Goal: Transaction & Acquisition: Purchase product/service

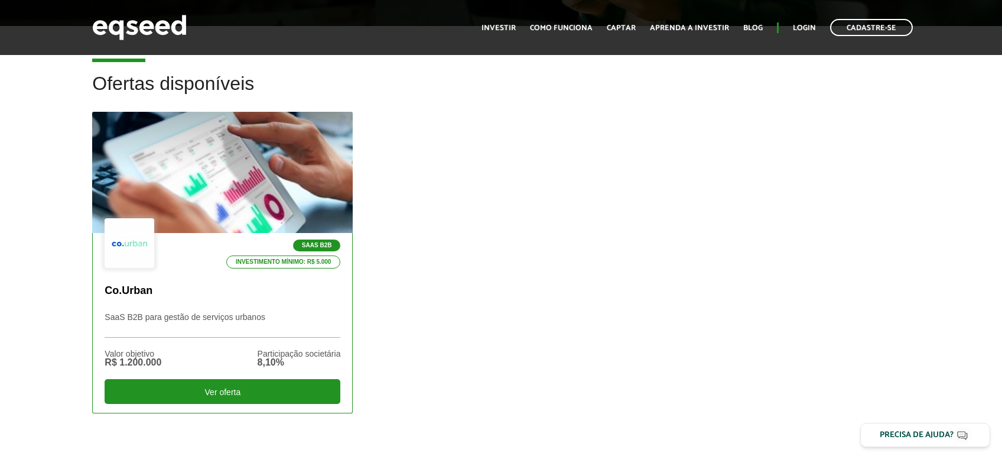
scroll to position [313, 0]
click at [200, 321] on p "SaaS B2B para gestão de serviços urbanos" at bounding box center [223, 324] width 236 height 25
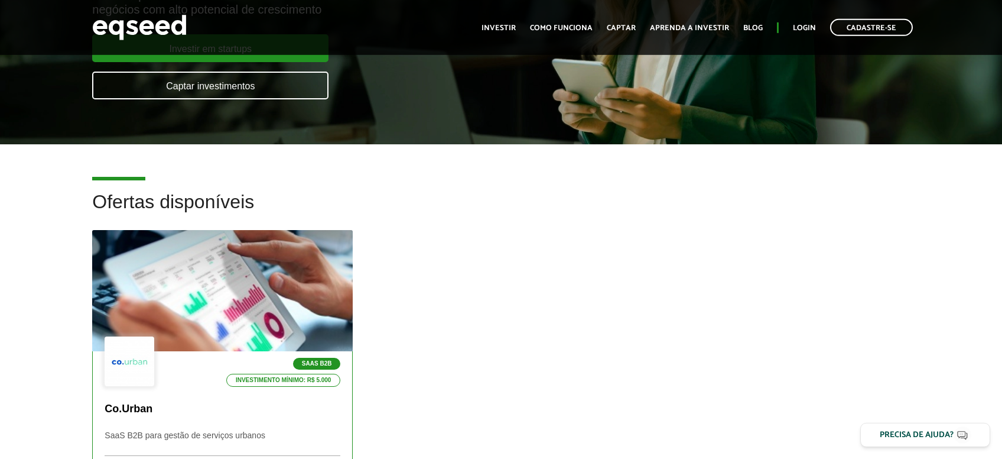
scroll to position [313, 0]
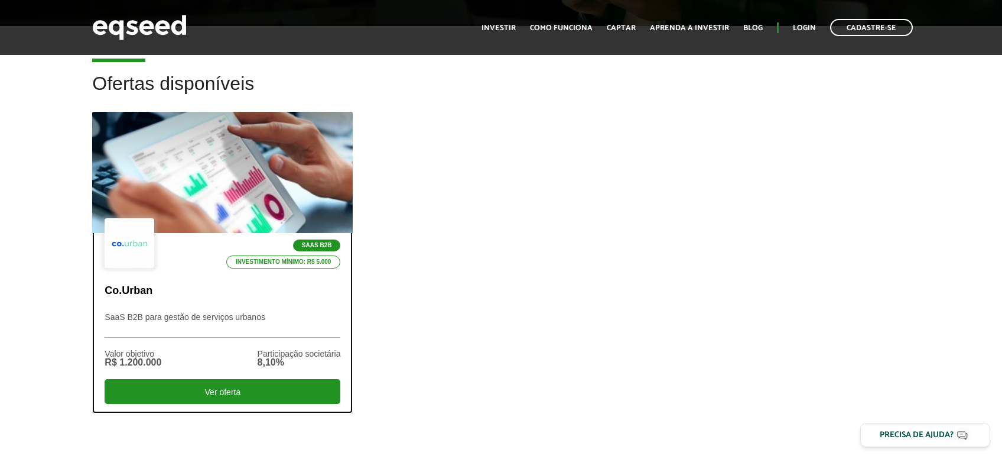
click at [231, 306] on div "SaaS B2B Investimento mínimo: R$ 5.000 Co.Urban SaaS B2B para gestão de serviço…" at bounding box center [222, 322] width 259 height 179
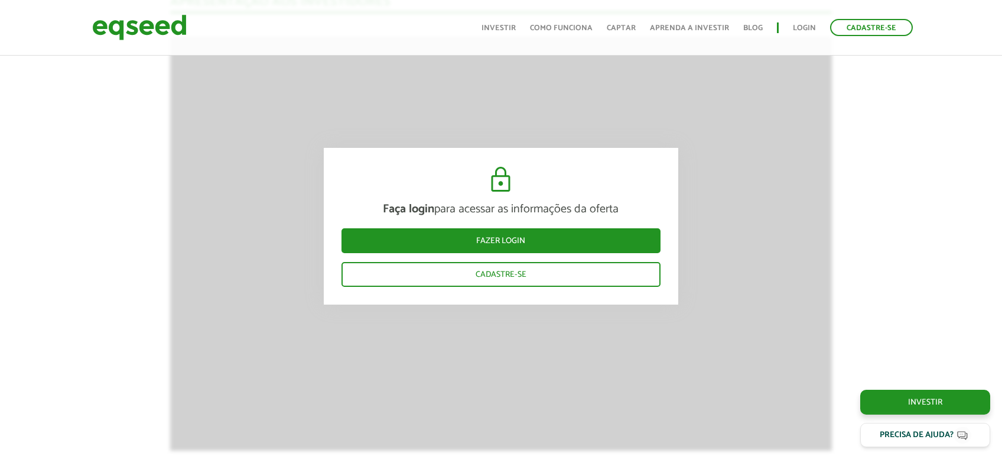
scroll to position [1378, 0]
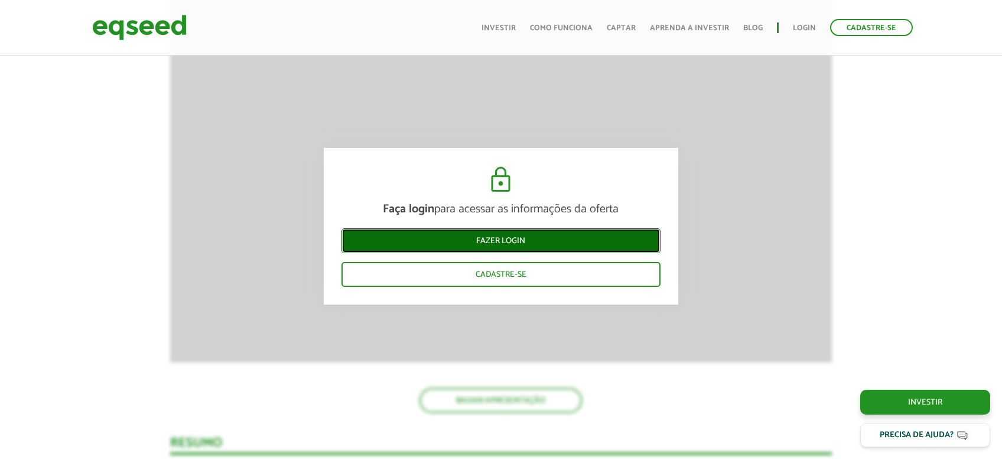
click at [485, 240] on link "Fazer login" at bounding box center [501, 240] width 319 height 25
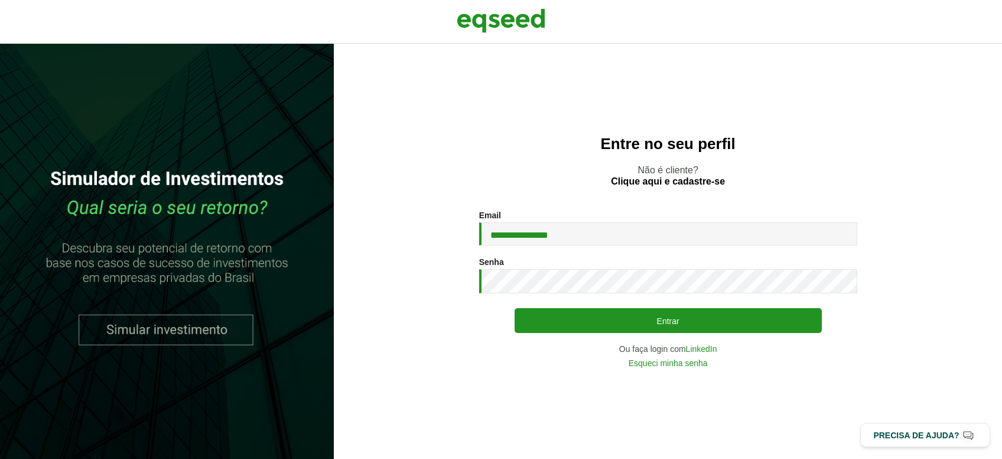
type input "**********"
click at [515, 308] on button "Entrar" at bounding box center [668, 320] width 307 height 25
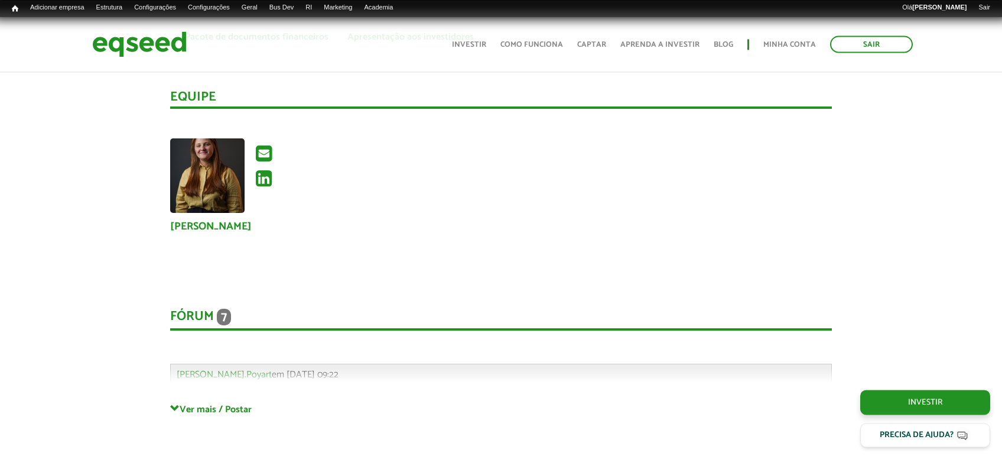
scroll to position [2568, 0]
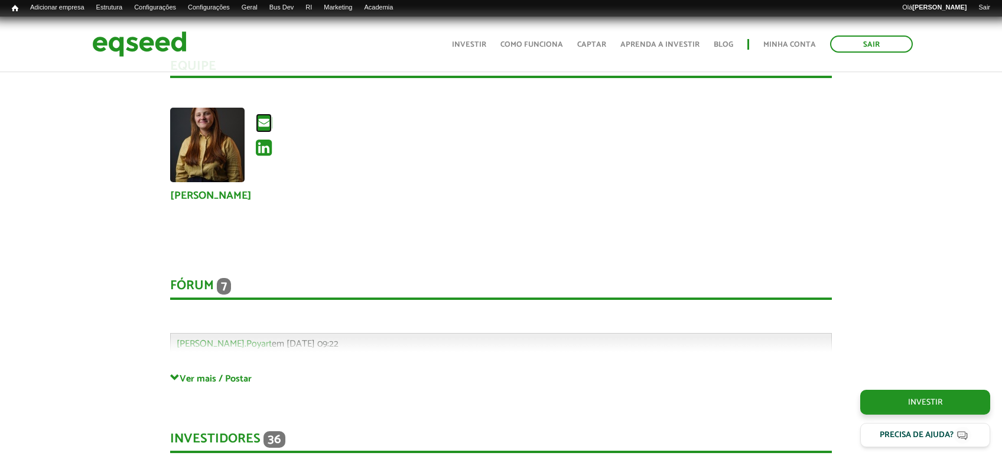
click at [268, 113] on icon at bounding box center [264, 122] width 16 height 19
drag, startPoint x: 313, startPoint y: 210, endPoint x: 262, endPoint y: 156, distance: 74.4
click at [311, 208] on div "[PERSON_NAME]" at bounding box center [501, 169] width 680 height 123
click at [267, 113] on icon at bounding box center [264, 122] width 16 height 19
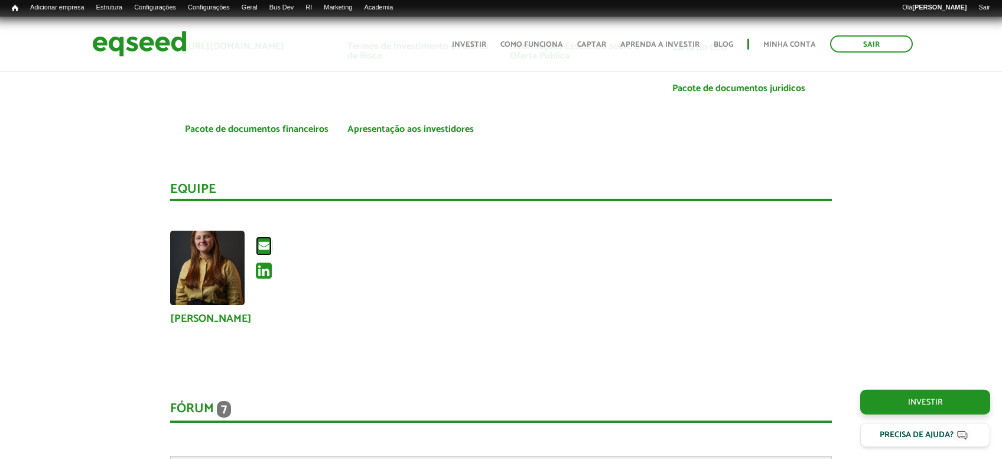
scroll to position [2443, 0]
